Goal: Transaction & Acquisition: Purchase product/service

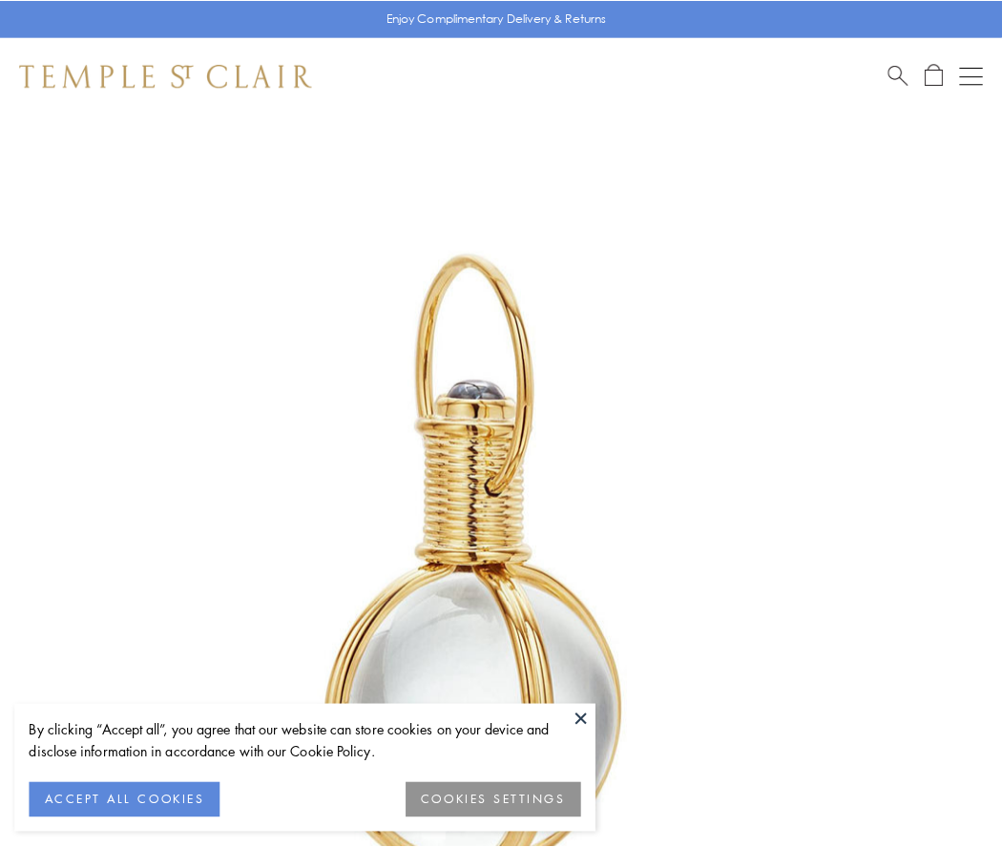
scroll to position [498, 0]
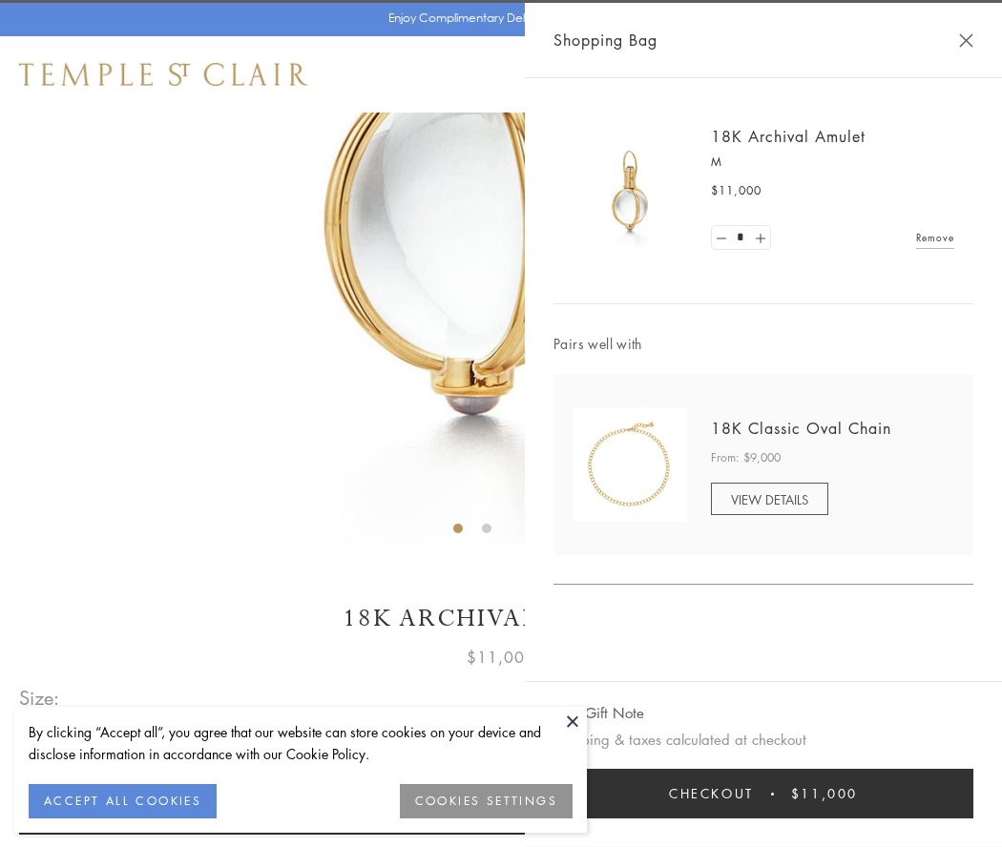
click at [763, 794] on button "Checkout $11,000" at bounding box center [763, 794] width 420 height 50
